Goal: Download file/media

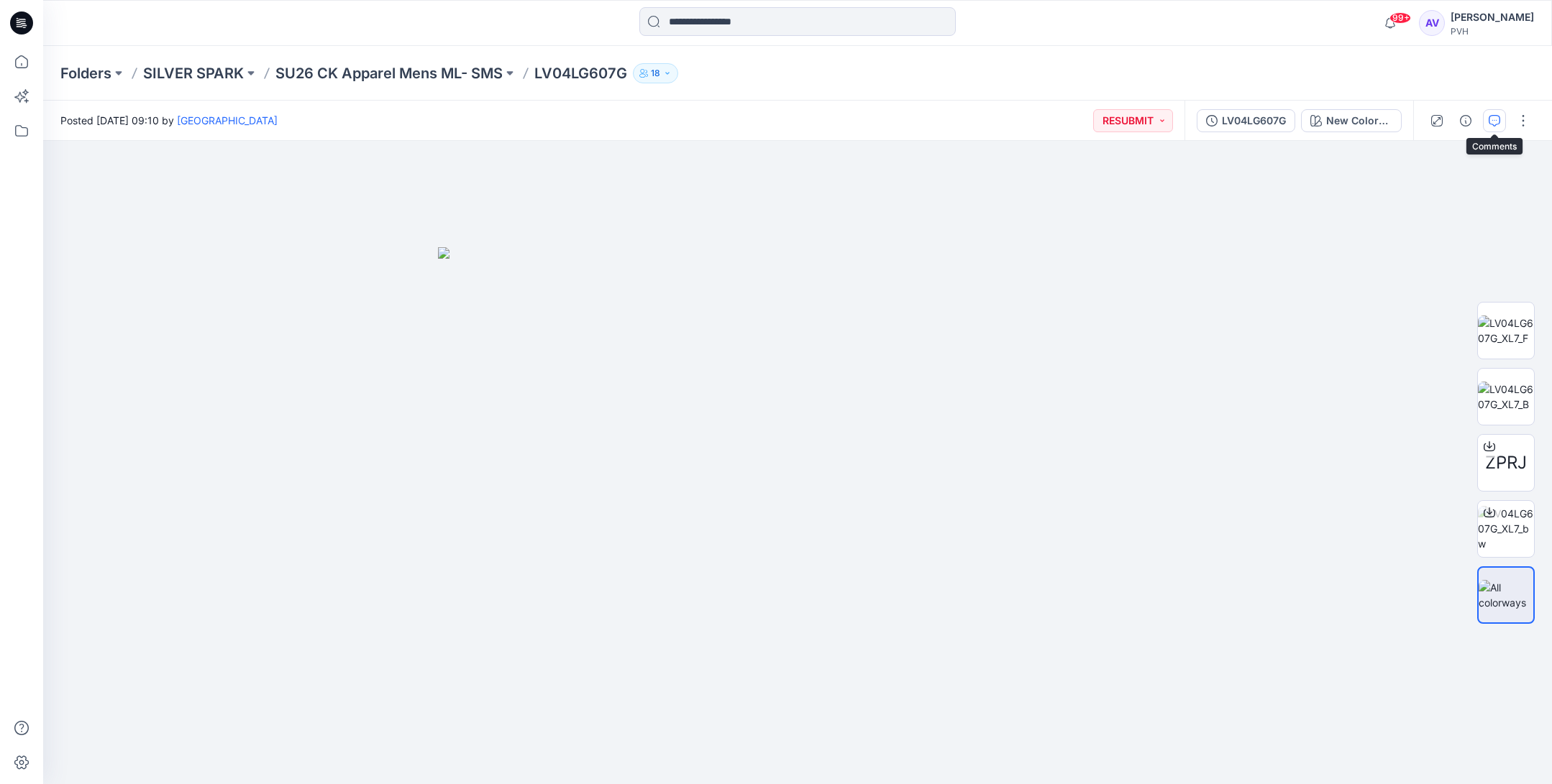
click at [1495, 121] on icon "button" at bounding box center [1494, 120] width 12 height 11
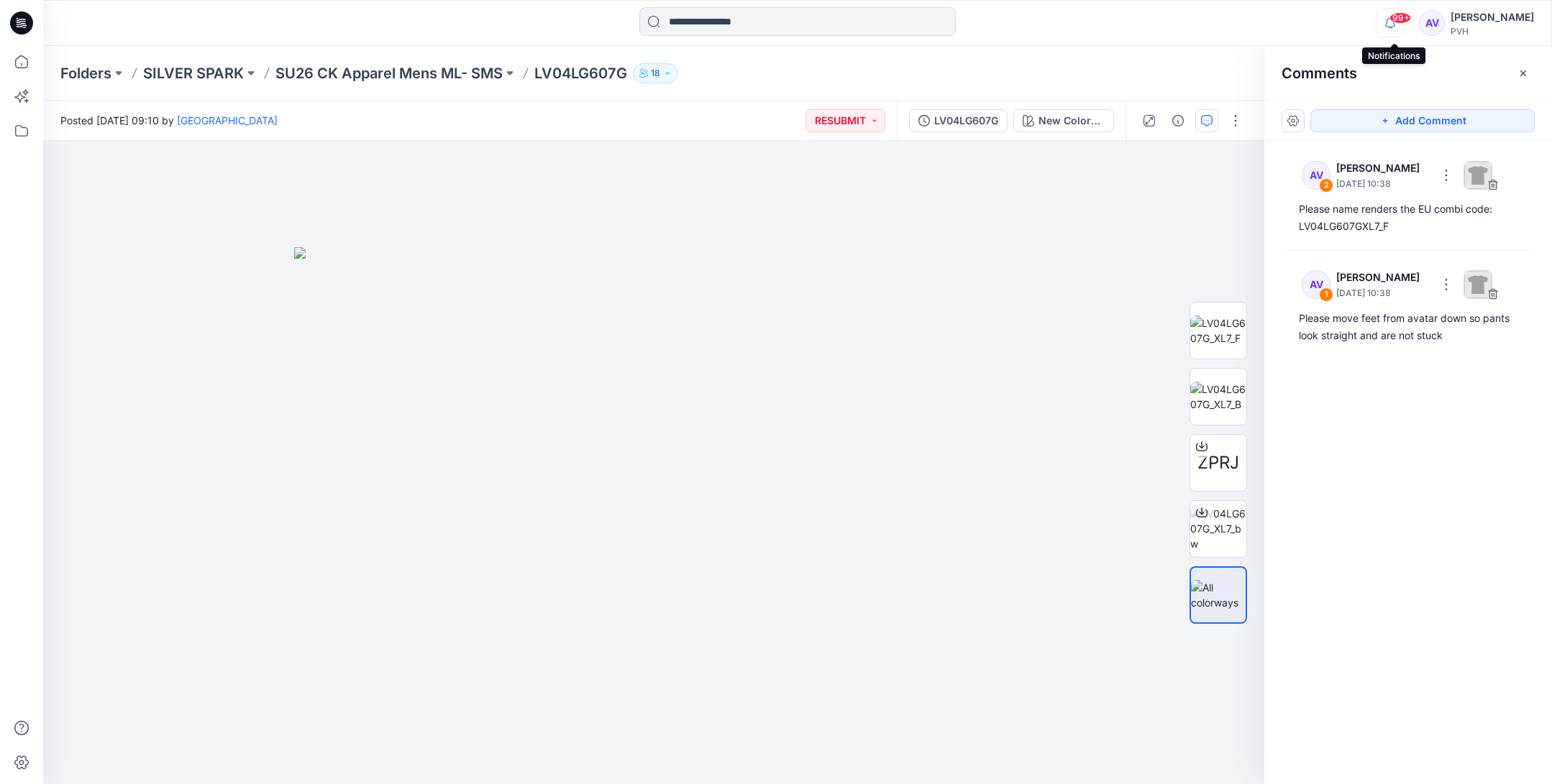
click at [1393, 21] on icon "button" at bounding box center [1390, 23] width 28 height 29
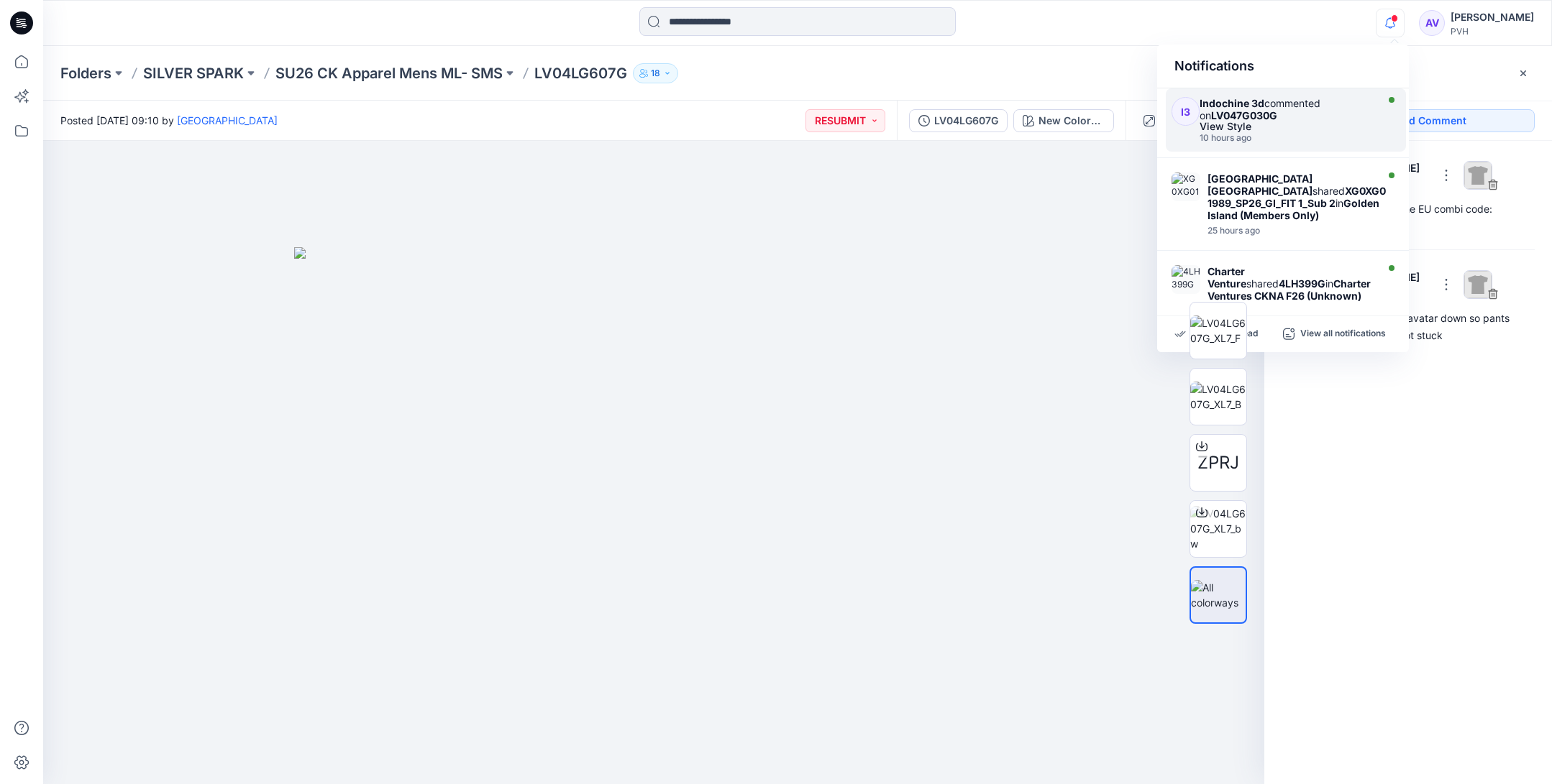
click at [1215, 118] on strong "LV047G030G" at bounding box center [1244, 116] width 66 height 12
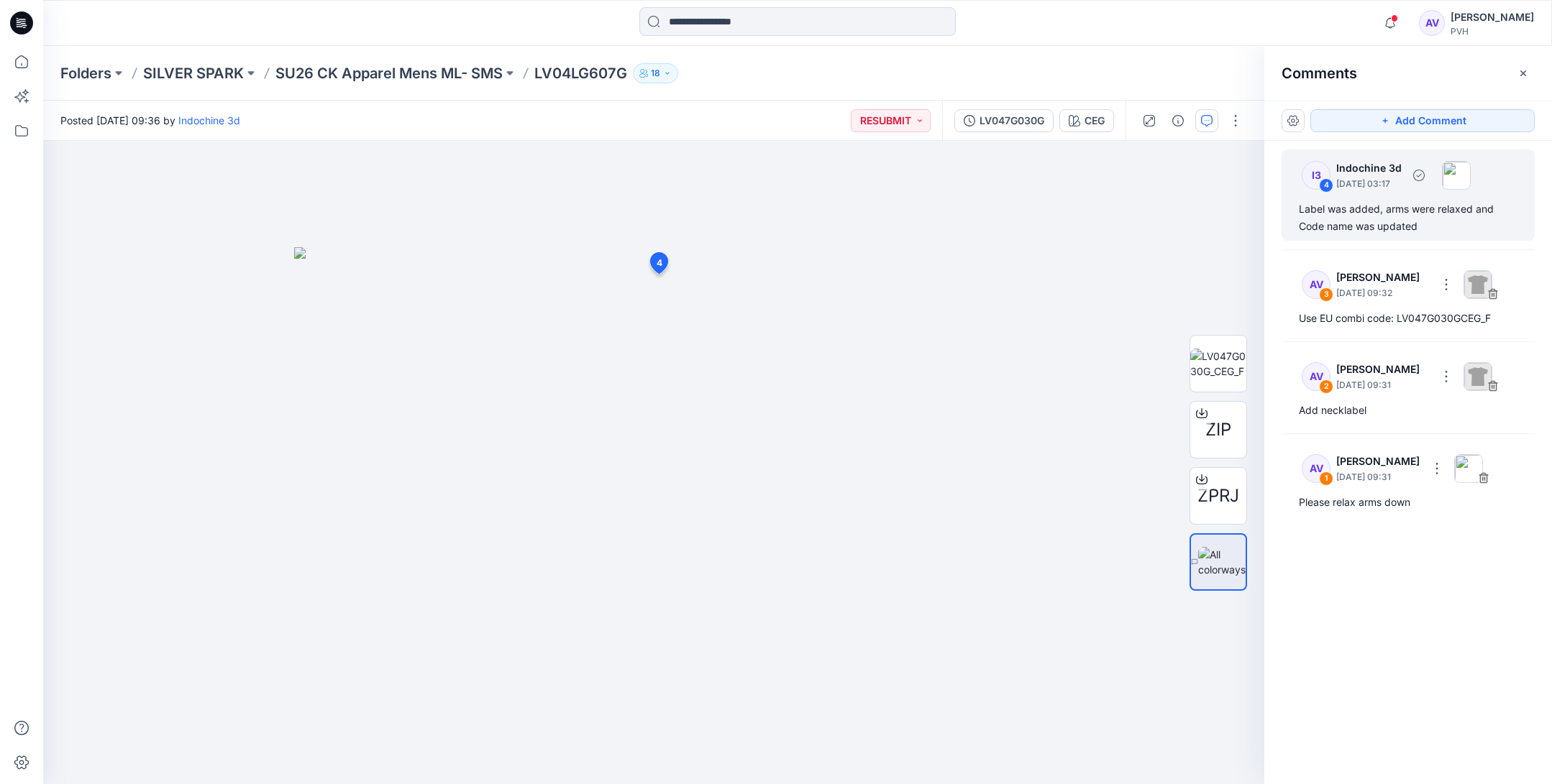
click at [1378, 178] on p "[DATE] 03:17" at bounding box center [1368, 184] width 65 height 15
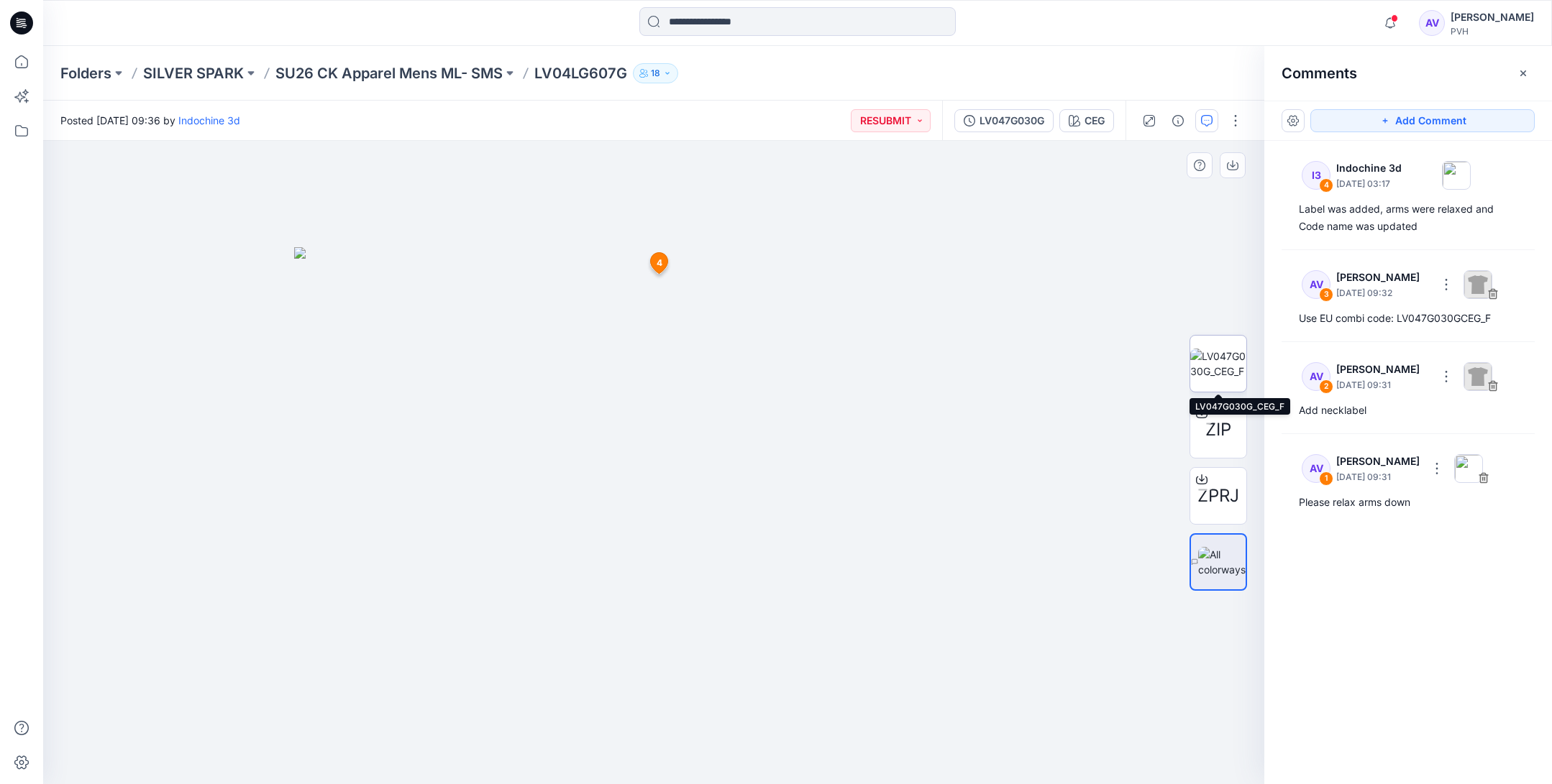
click at [1217, 364] on img at bounding box center [1218, 363] width 56 height 30
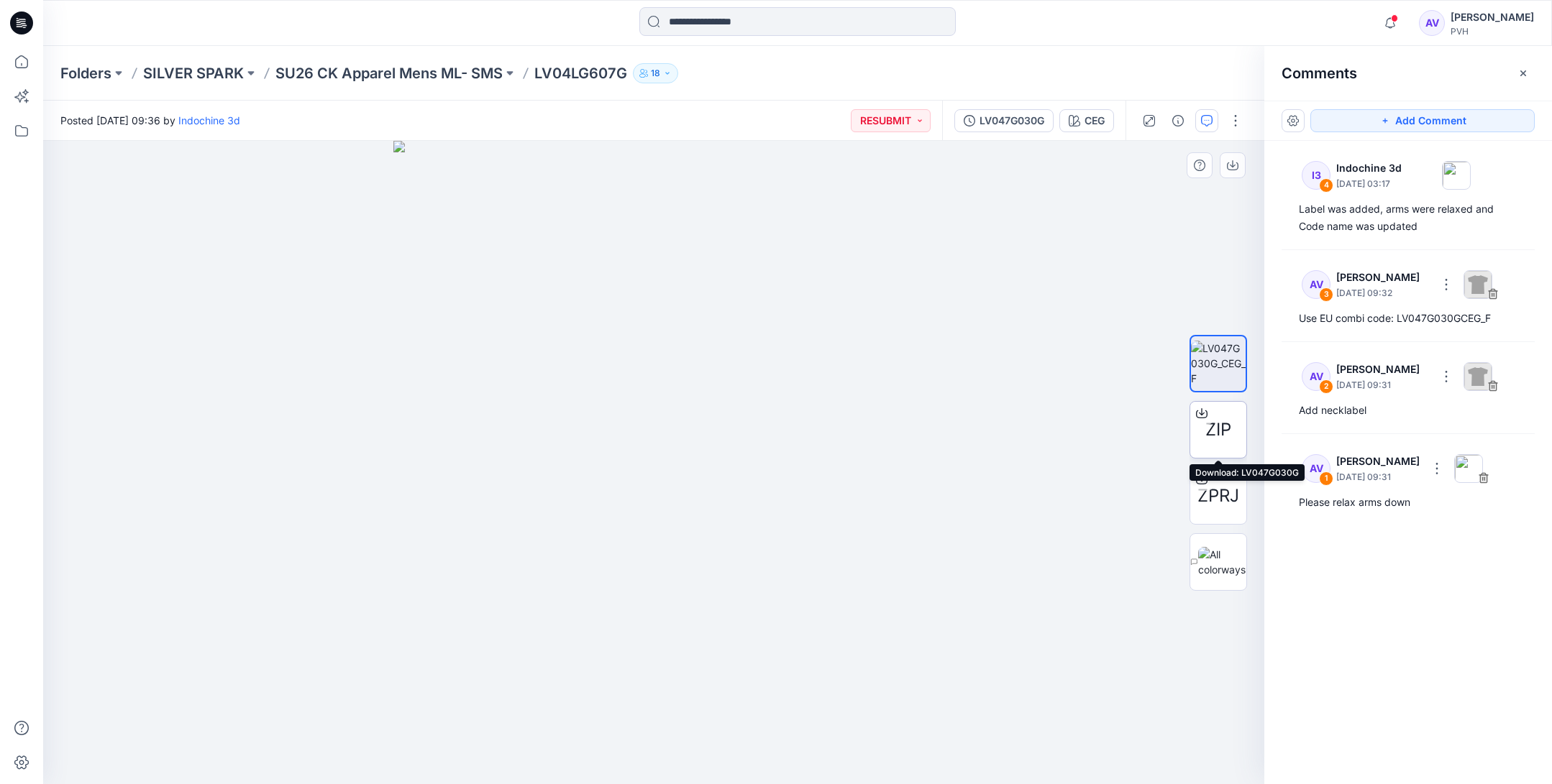
click at [1201, 412] on icon at bounding box center [1202, 411] width 6 height 7
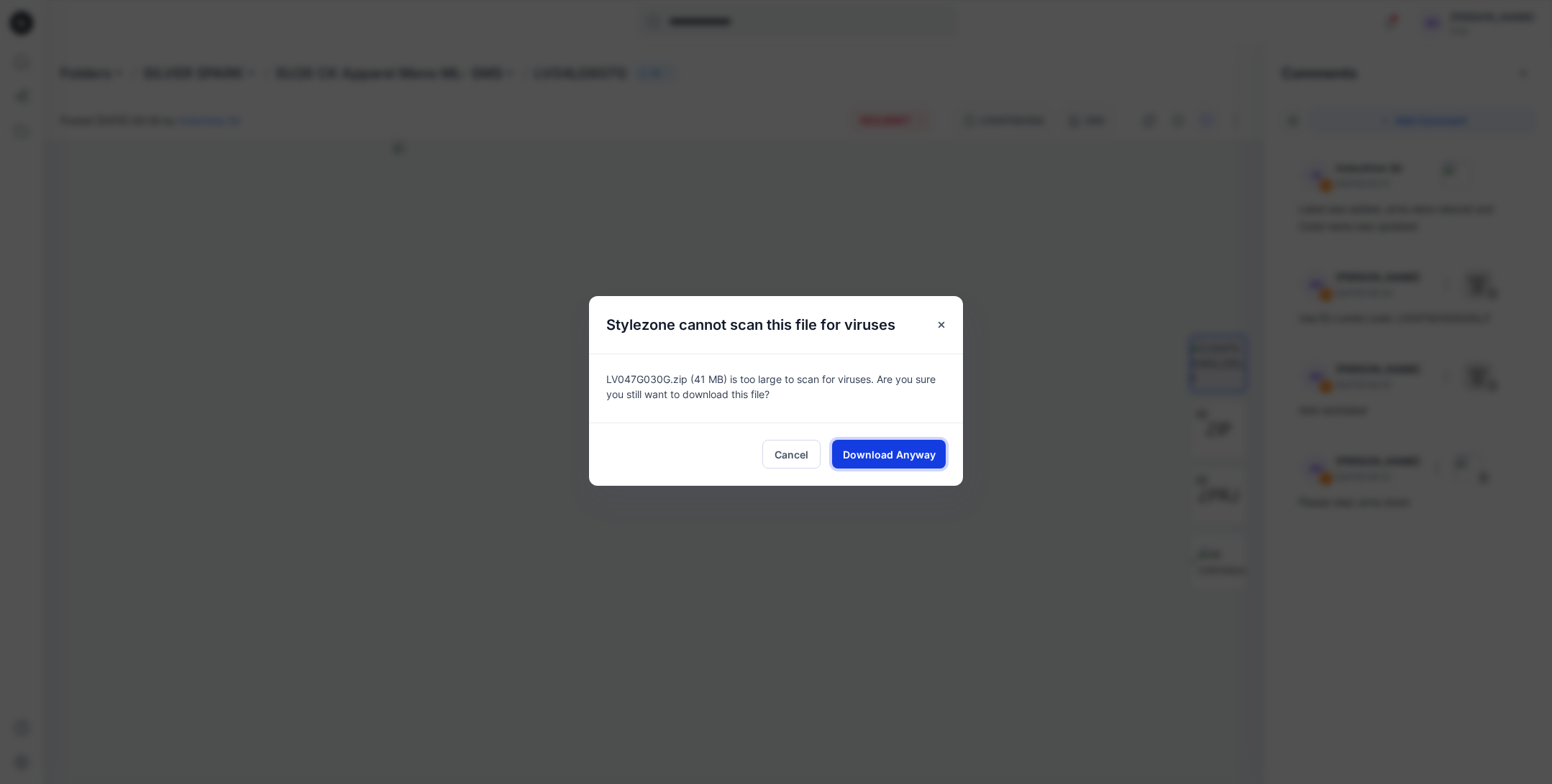
click at [886, 453] on span "Download Anyway" at bounding box center [889, 454] width 93 height 15
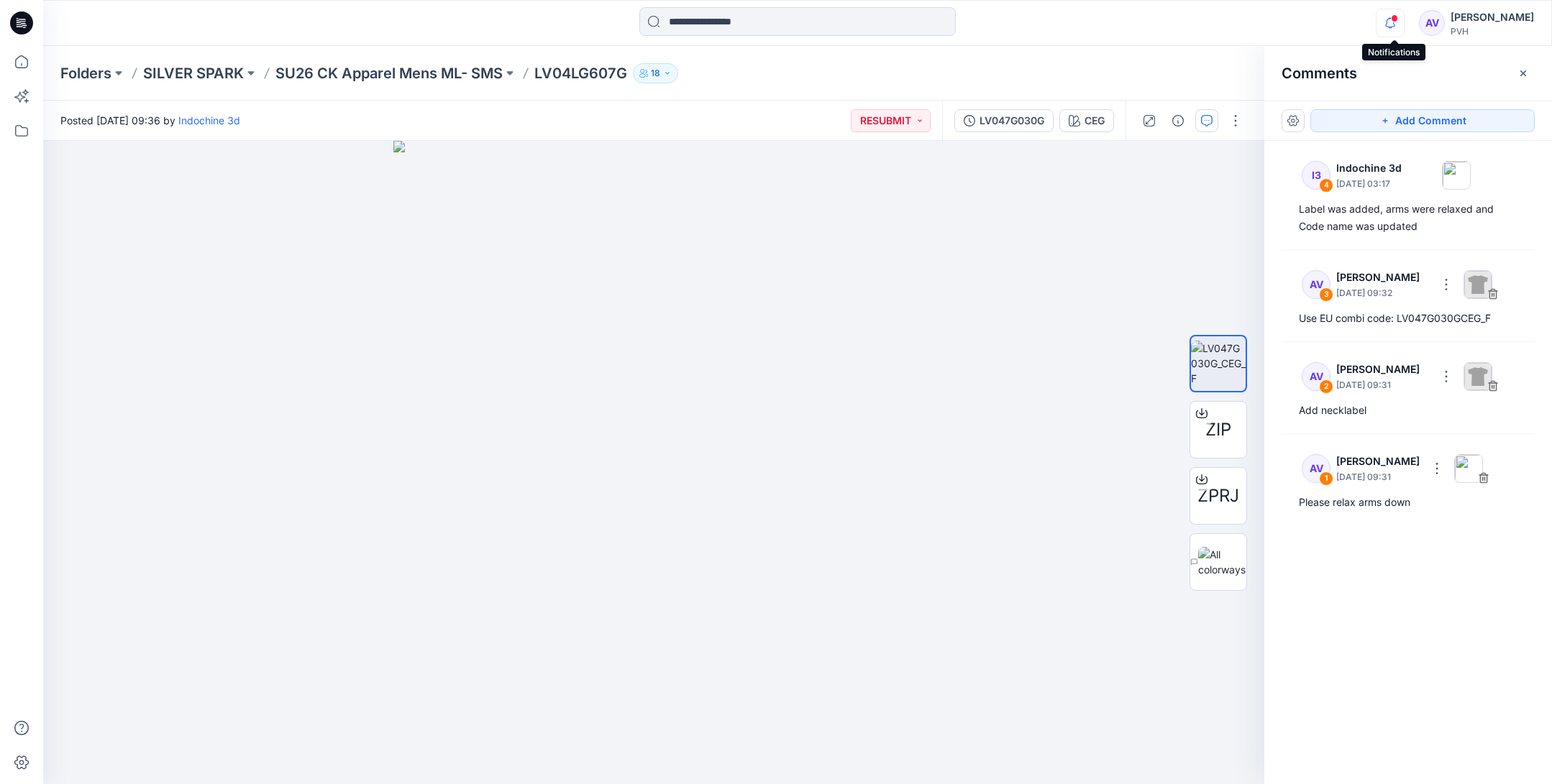
click at [1393, 21] on icon "button" at bounding box center [1390, 23] width 28 height 29
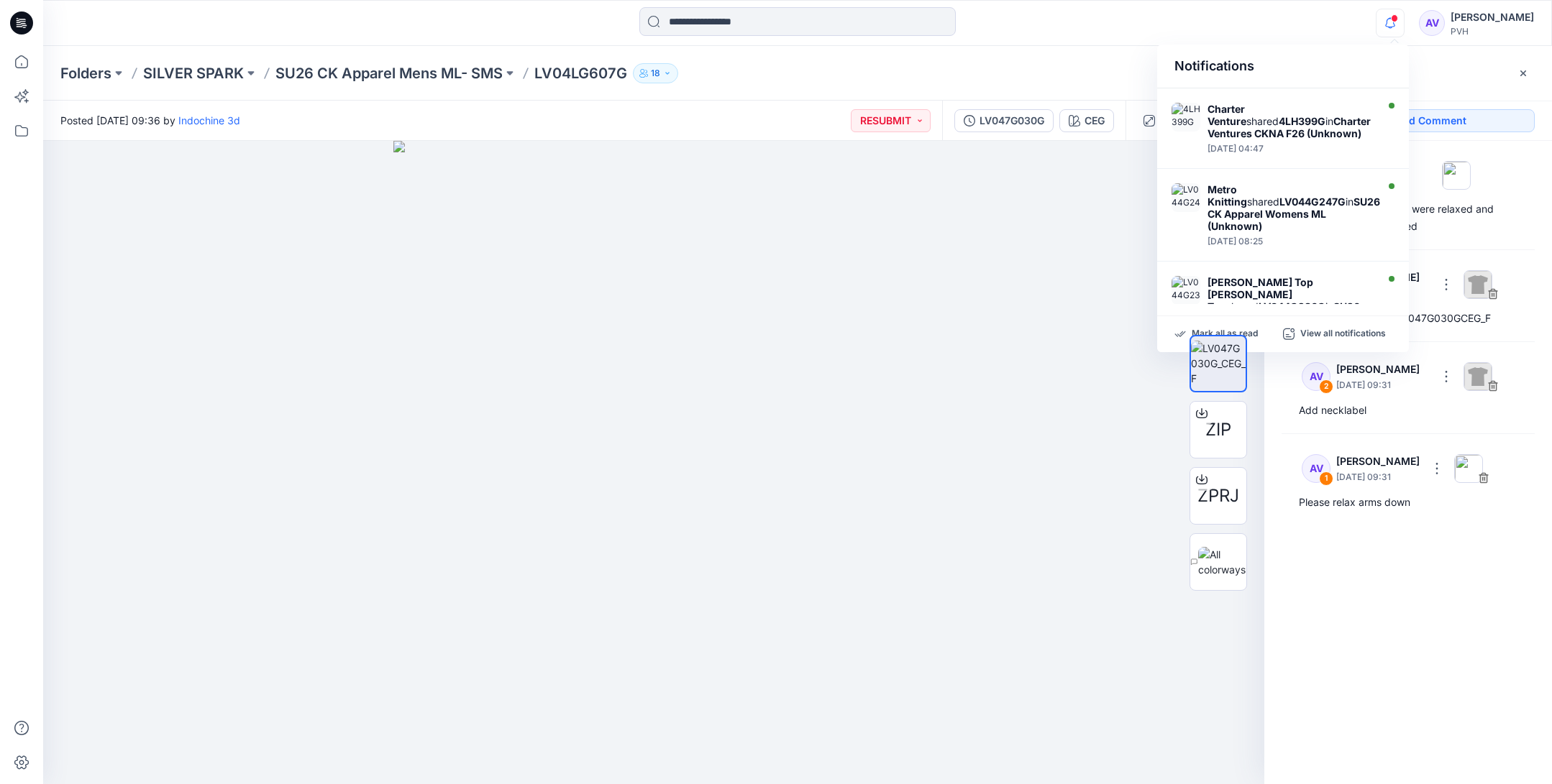
scroll to position [164, 0]
click at [1279, 206] on strong "LV044G247G" at bounding box center [1312, 200] width 66 height 12
